Goal: Transaction & Acquisition: Download file/media

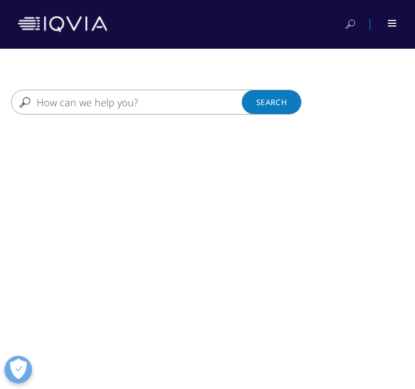
click at [194, 102] on input "Search" at bounding box center [146, 102] width 270 height 25
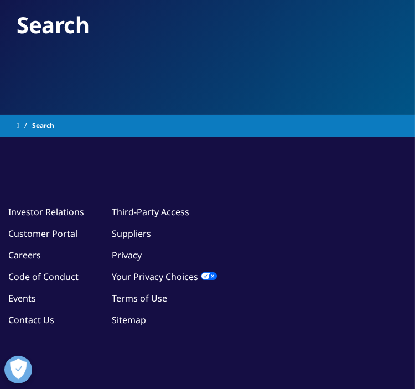
type input "DTx"
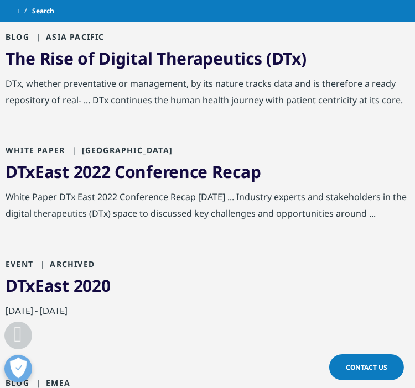
scroll to position [415, 0]
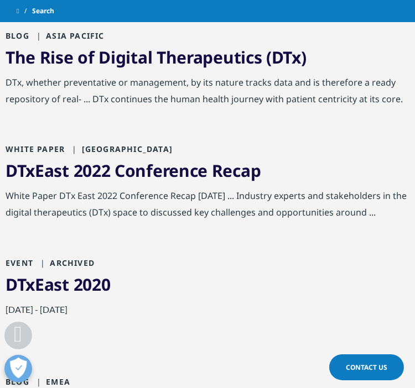
click at [215, 159] on link "DTx East 2022 Conference Recap" at bounding box center [133, 170] width 255 height 23
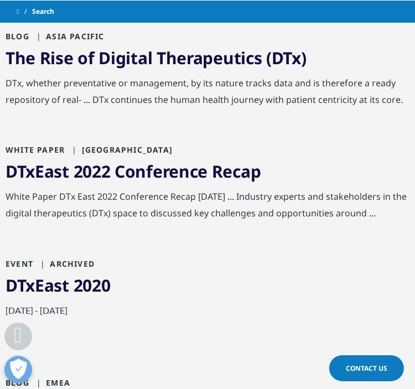
scroll to position [460, 0]
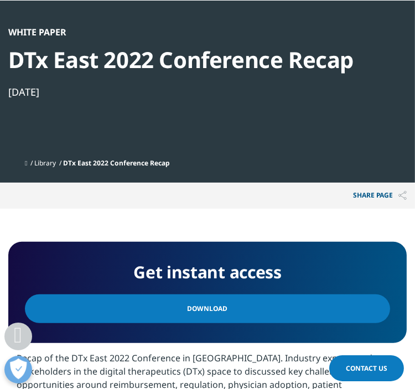
scroll to position [318, 0]
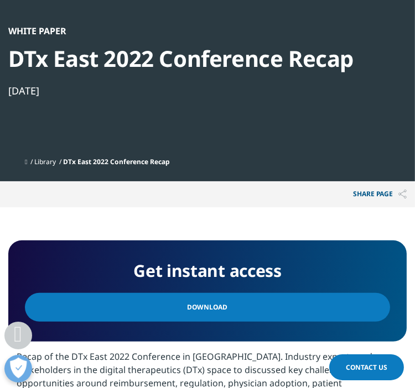
click at [220, 311] on span "Download" at bounding box center [208, 308] width 40 height 12
